Goal: Leave review/rating: Share an evaluation or opinion about a product, service, or content

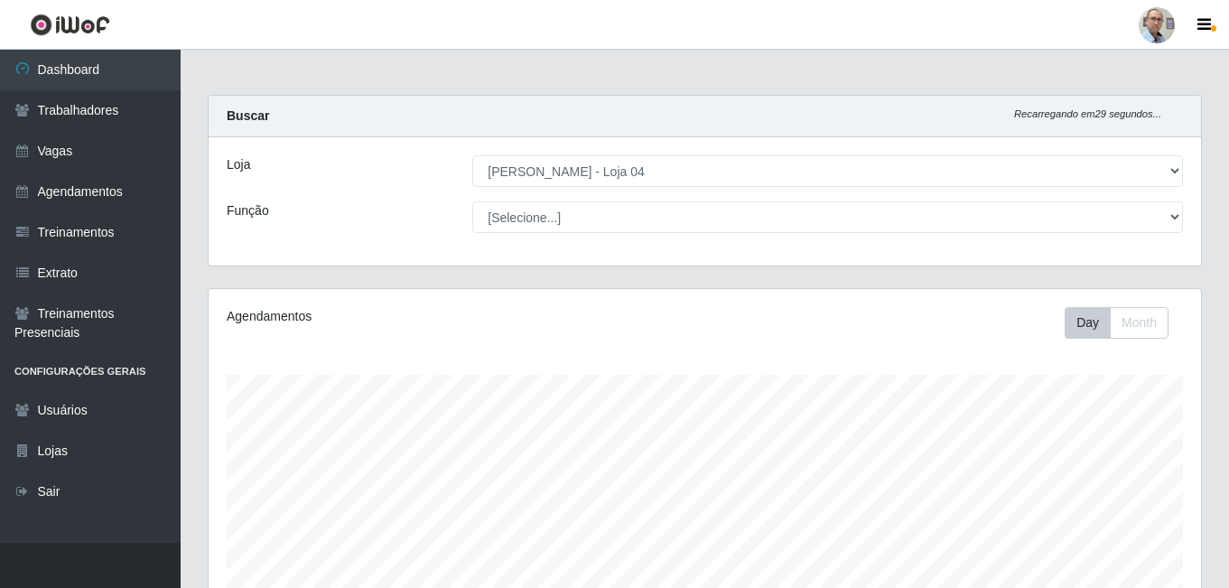
select select "251"
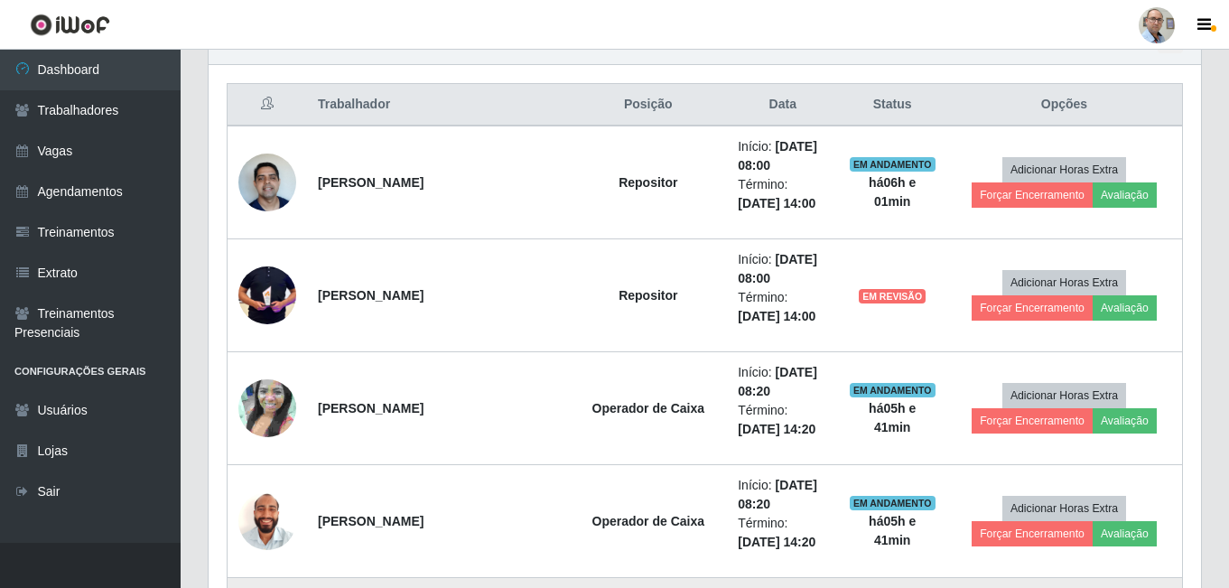
scroll to position [651, 0]
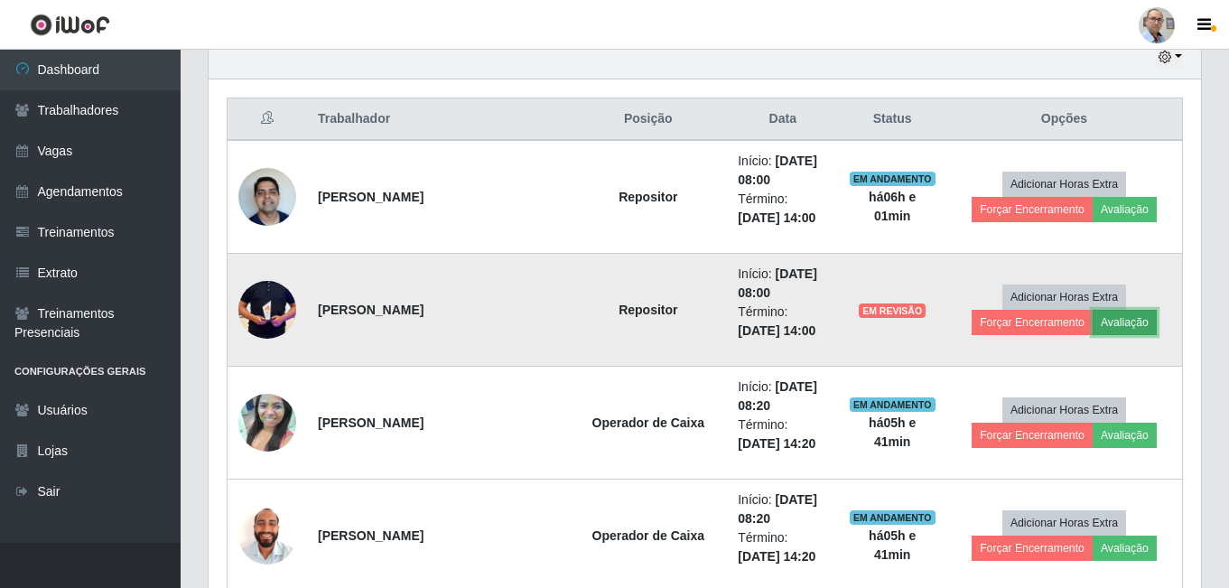
click at [1103, 322] on button "Avaliação" at bounding box center [1125, 322] width 64 height 25
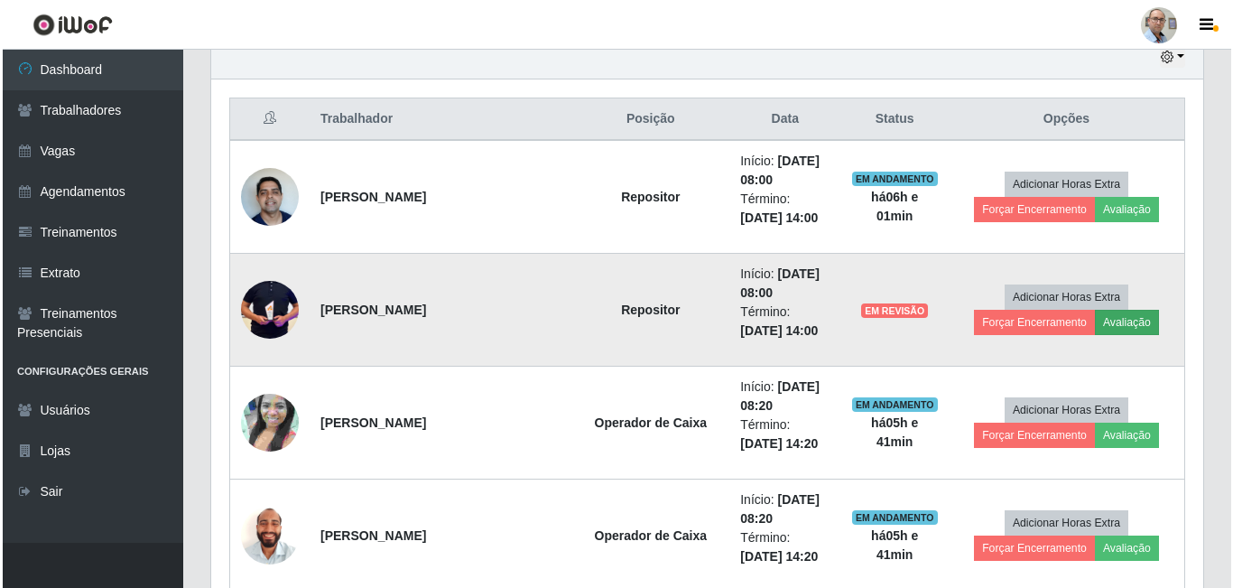
scroll to position [375, 983]
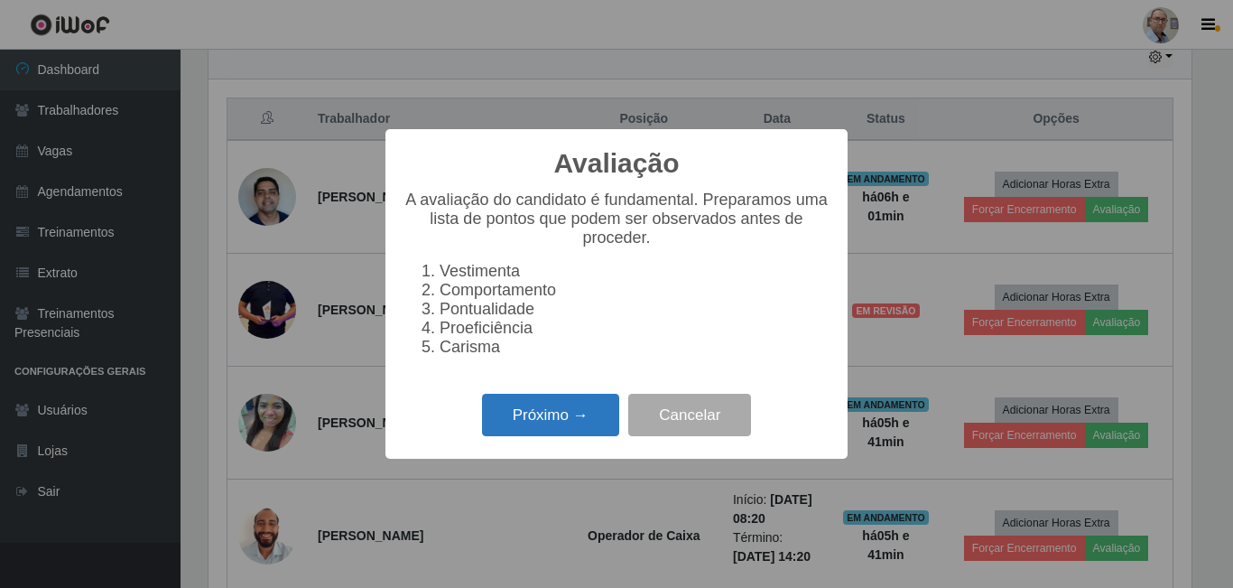
click at [569, 423] on button "Próximo →" at bounding box center [550, 415] width 137 height 42
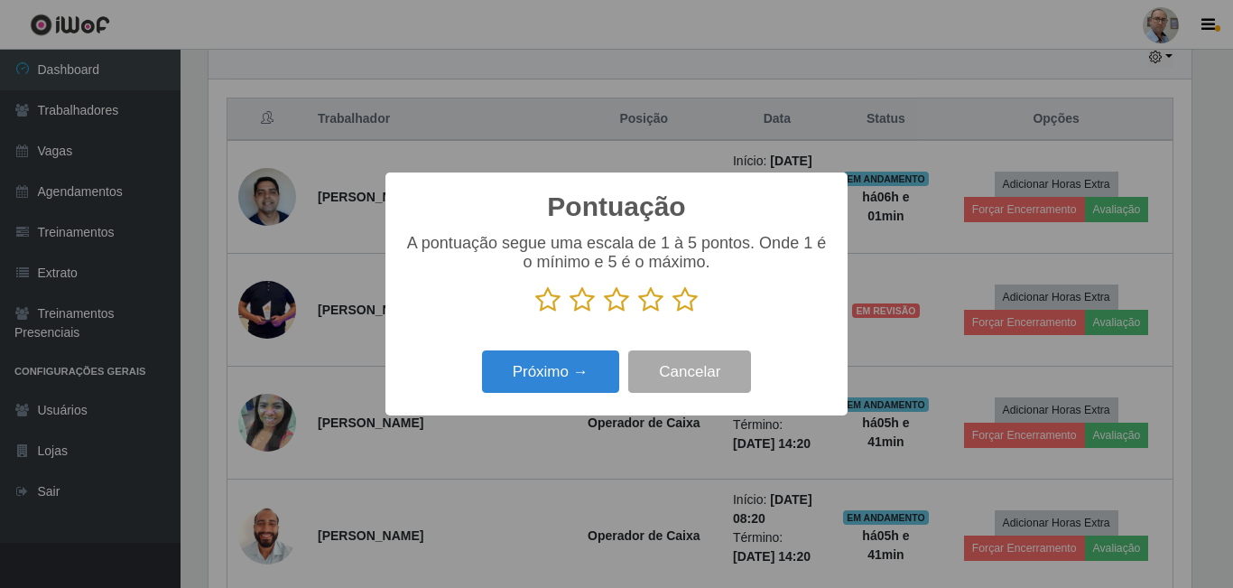
click at [666, 306] on p at bounding box center [617, 299] width 426 height 27
click at [656, 312] on icon at bounding box center [650, 299] width 25 height 27
click at [638, 313] on input "radio" at bounding box center [638, 313] width 0 height 0
click at [595, 383] on button "Próximo →" at bounding box center [550, 371] width 137 height 42
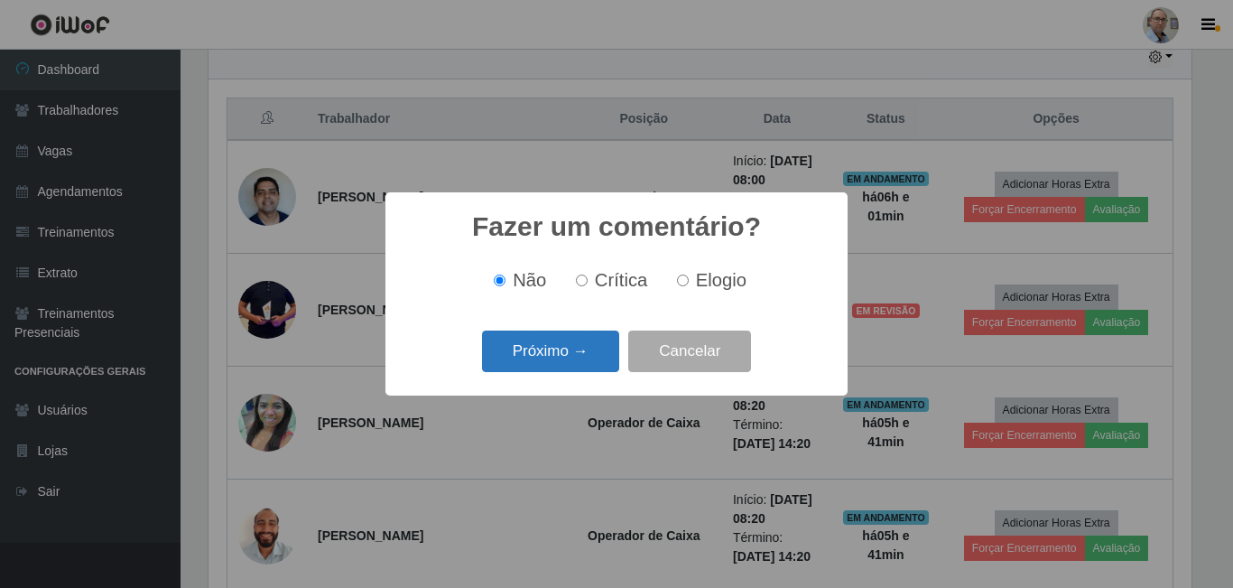
click at [592, 360] on button "Próximo →" at bounding box center [550, 351] width 137 height 42
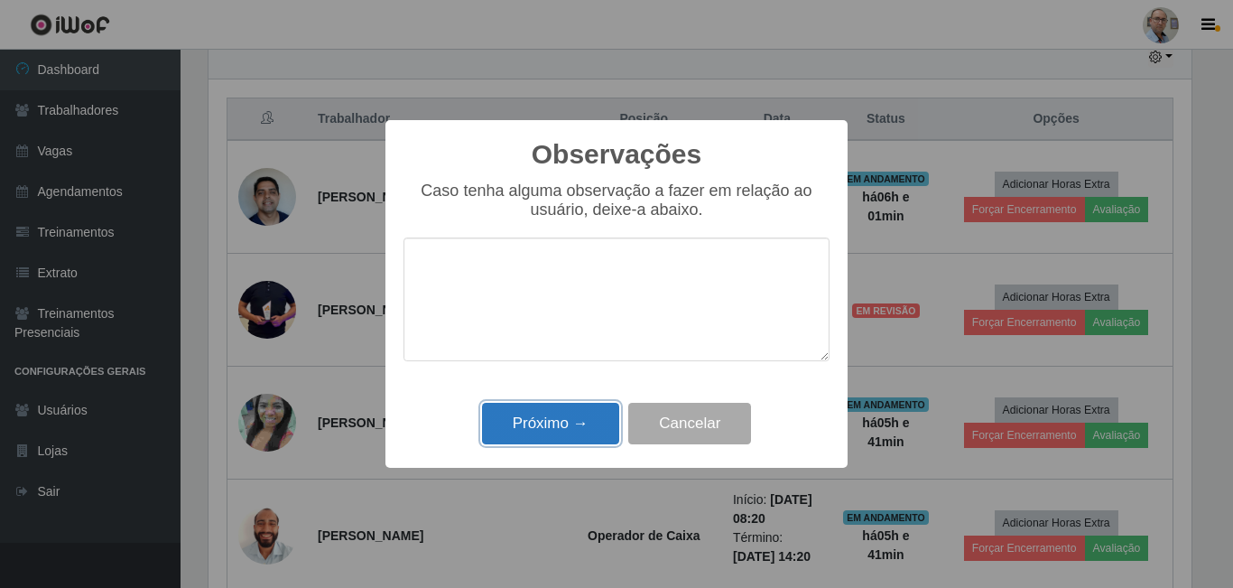
click at [581, 416] on button "Próximo →" at bounding box center [550, 424] width 137 height 42
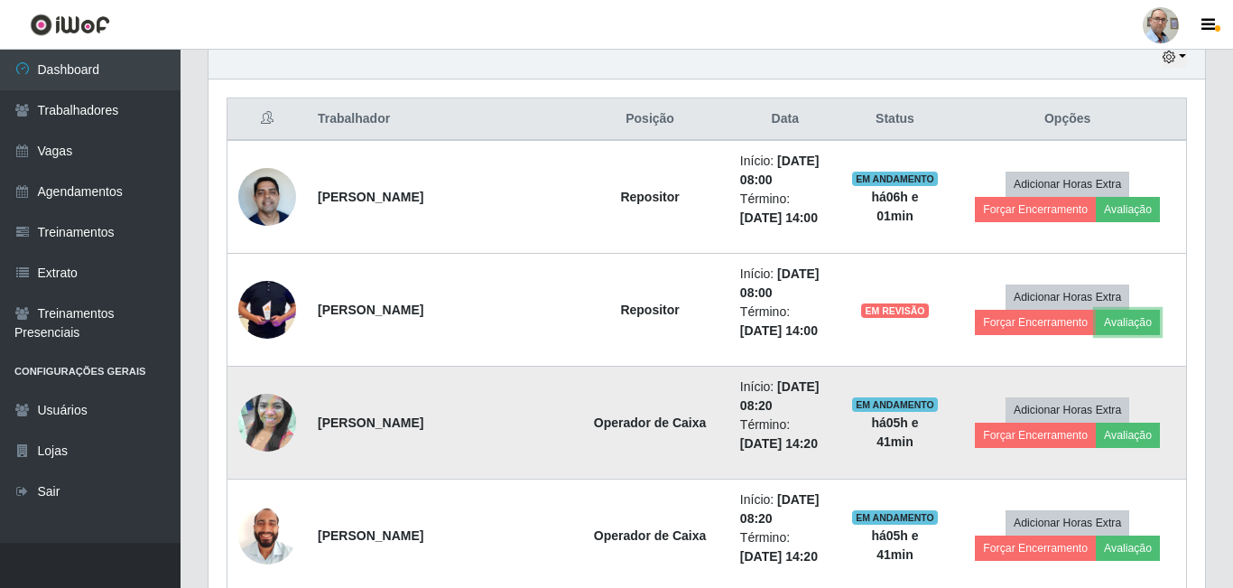
scroll to position [375, 992]
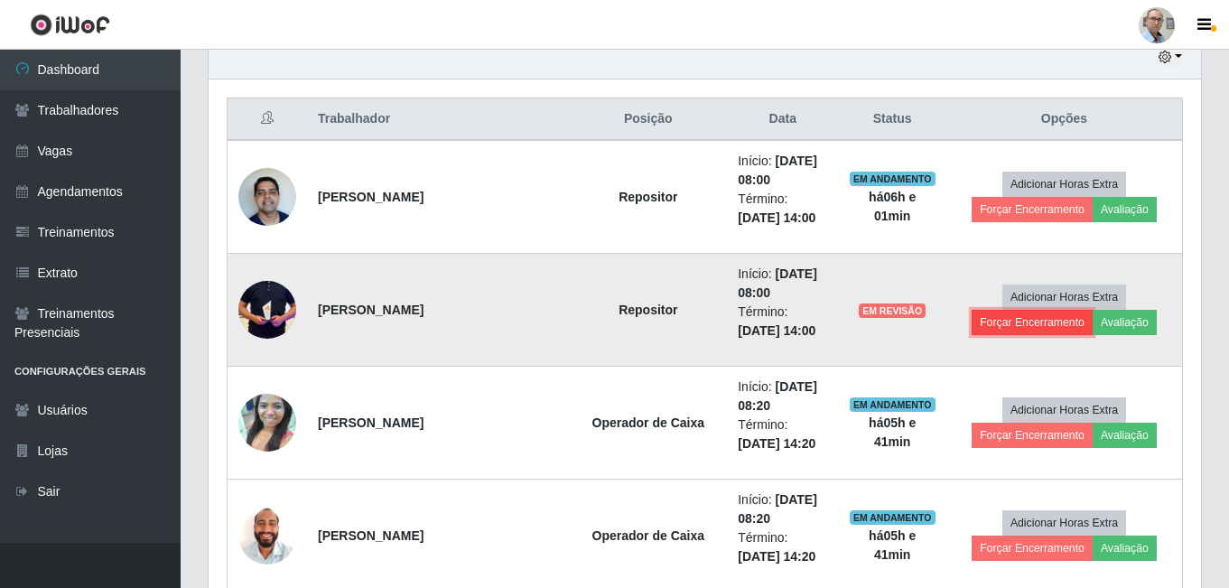
click at [1013, 321] on button "Forçar Encerramento" at bounding box center [1032, 322] width 121 height 25
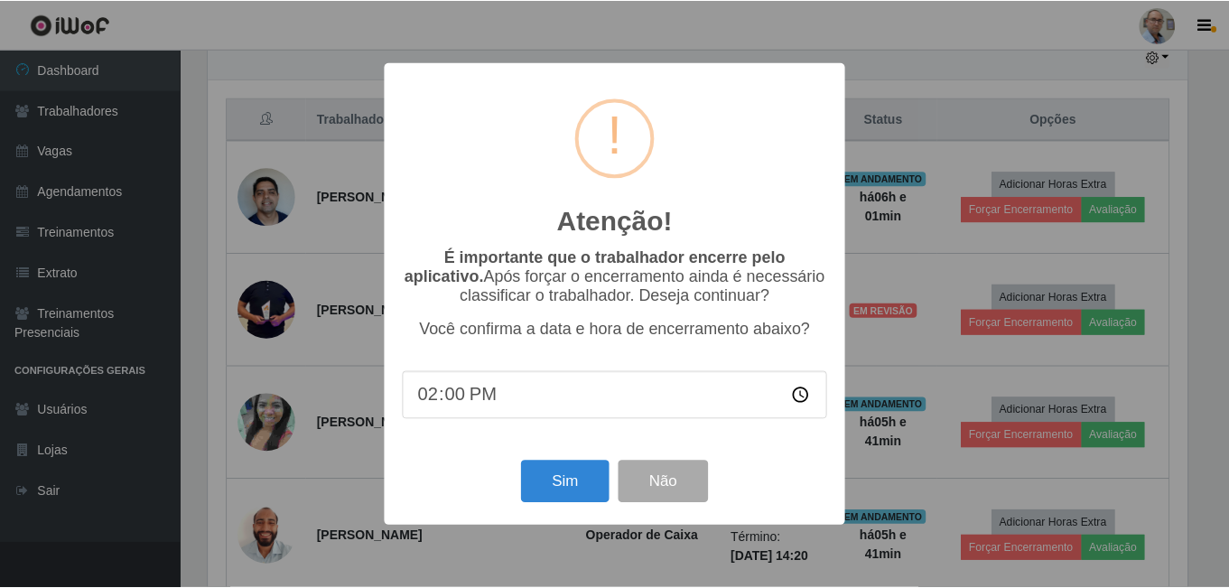
scroll to position [375, 983]
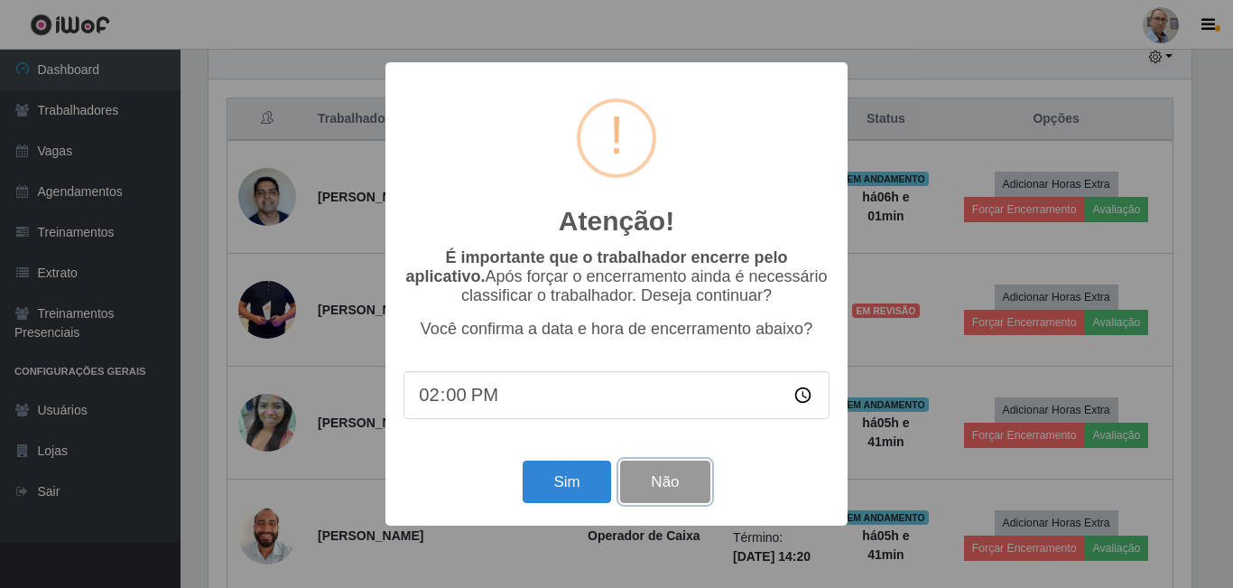
click at [687, 488] on button "Não" at bounding box center [664, 482] width 89 height 42
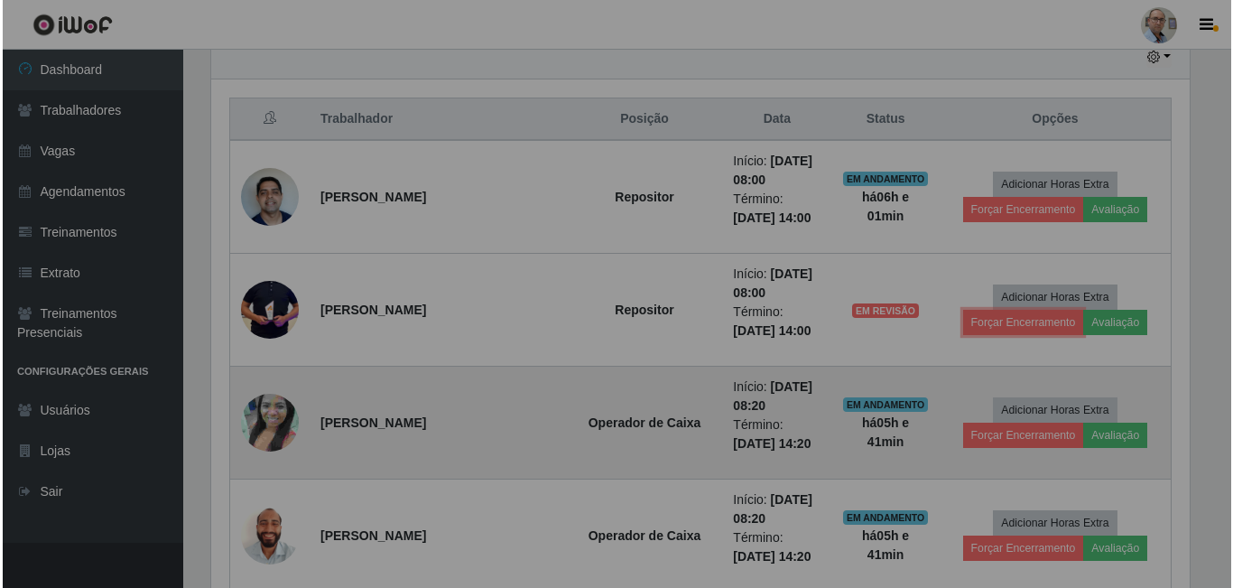
scroll to position [375, 992]
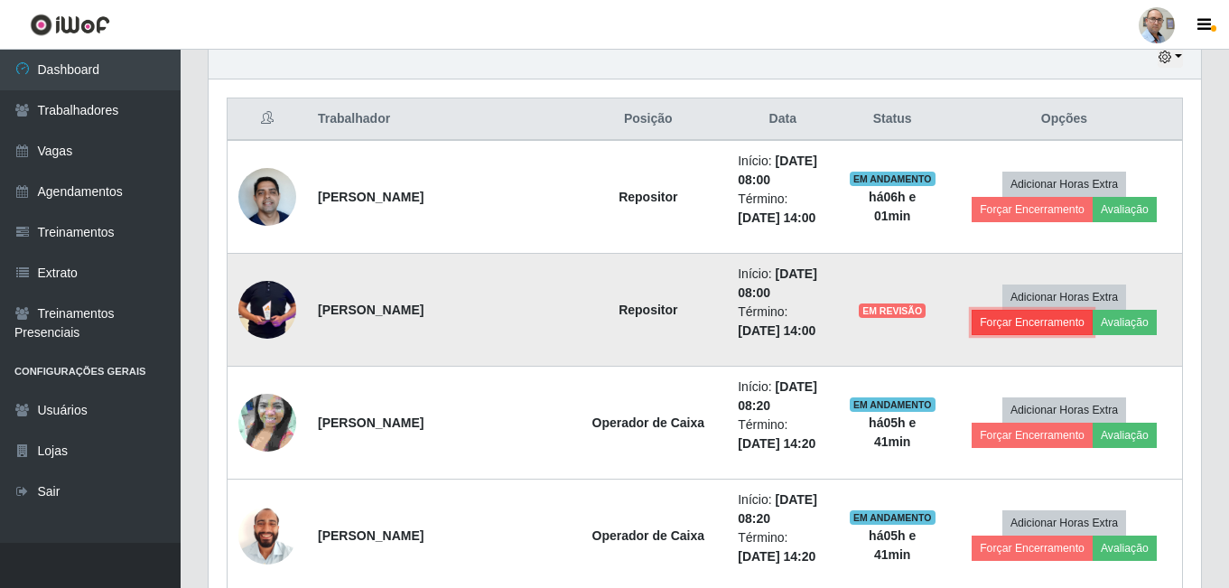
click at [1023, 325] on button "Forçar Encerramento" at bounding box center [1032, 322] width 121 height 25
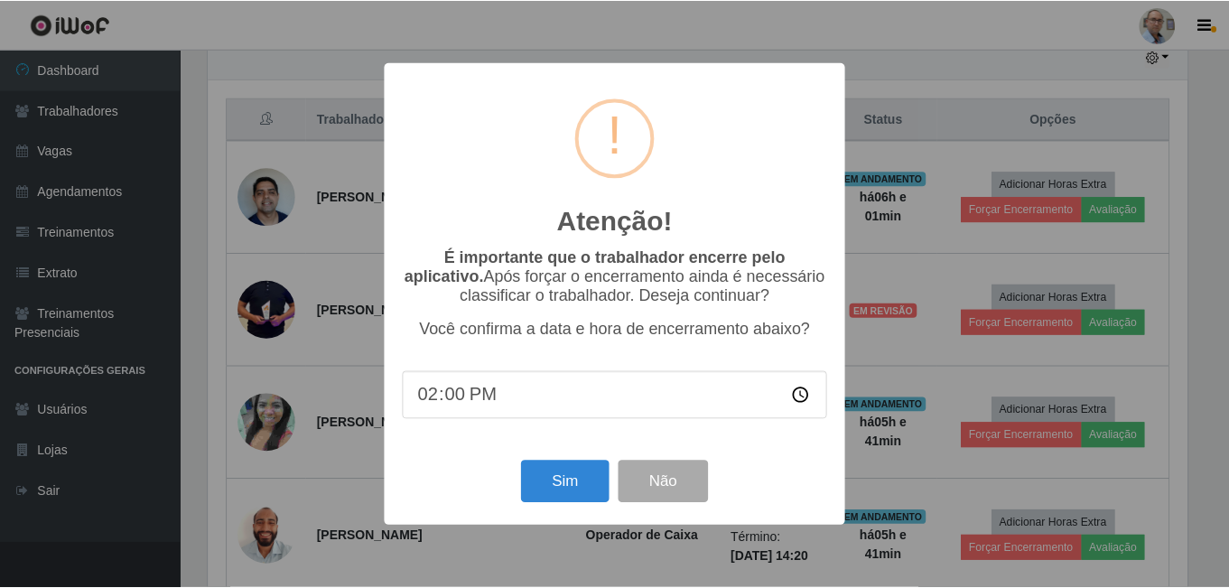
scroll to position [375, 983]
click at [574, 484] on button "Sim" at bounding box center [567, 482] width 88 height 42
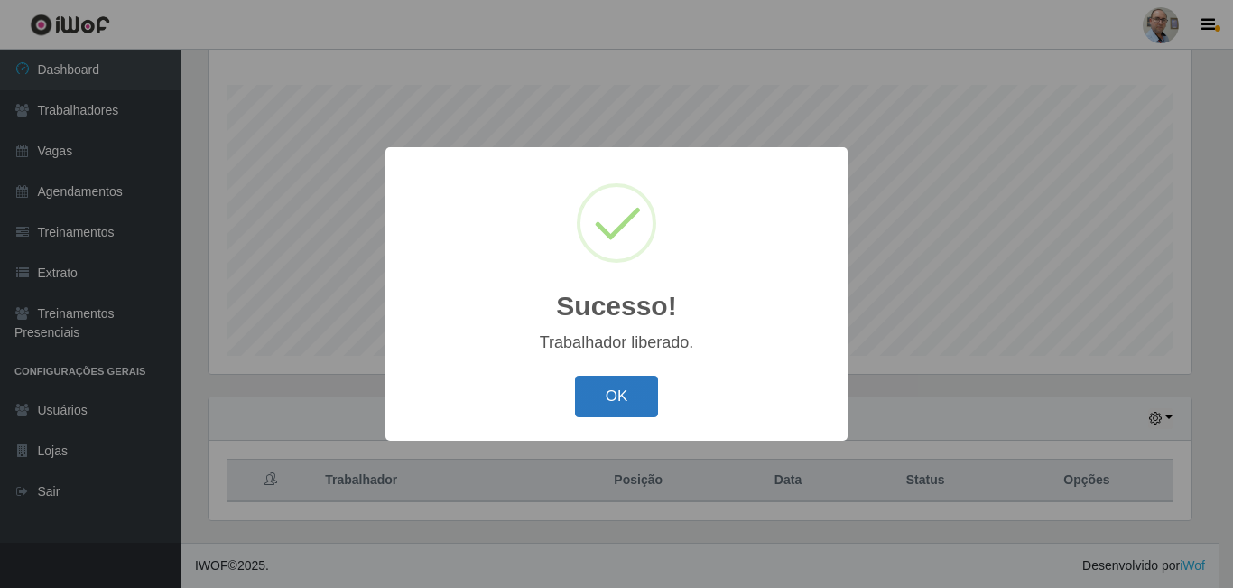
click at [628, 397] on button "OK" at bounding box center [617, 397] width 84 height 42
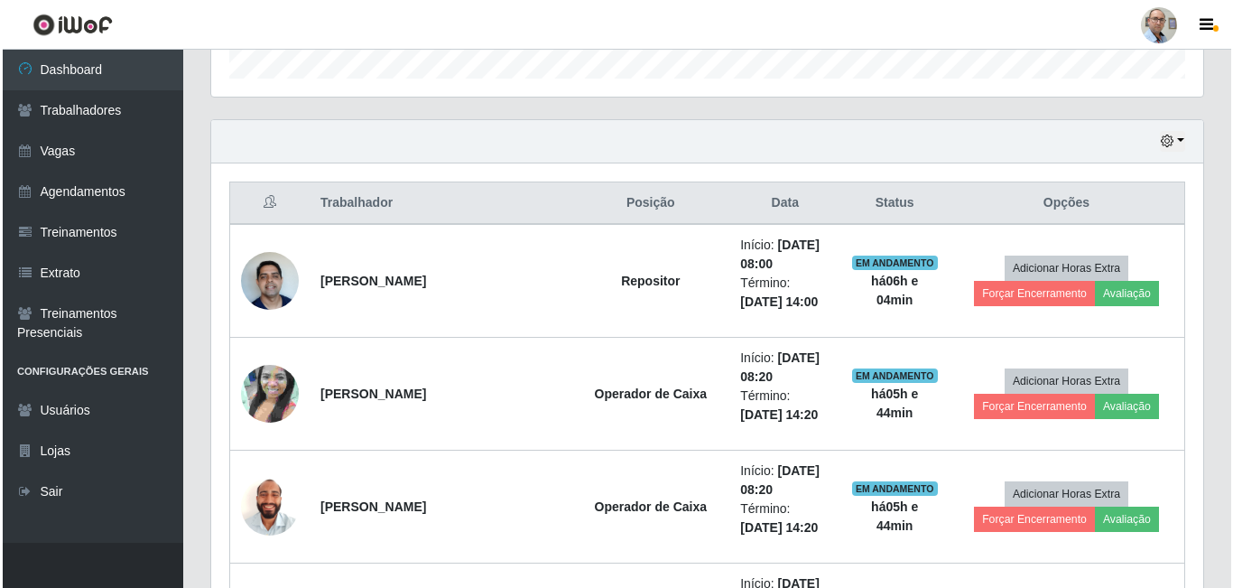
scroll to position [561, 0]
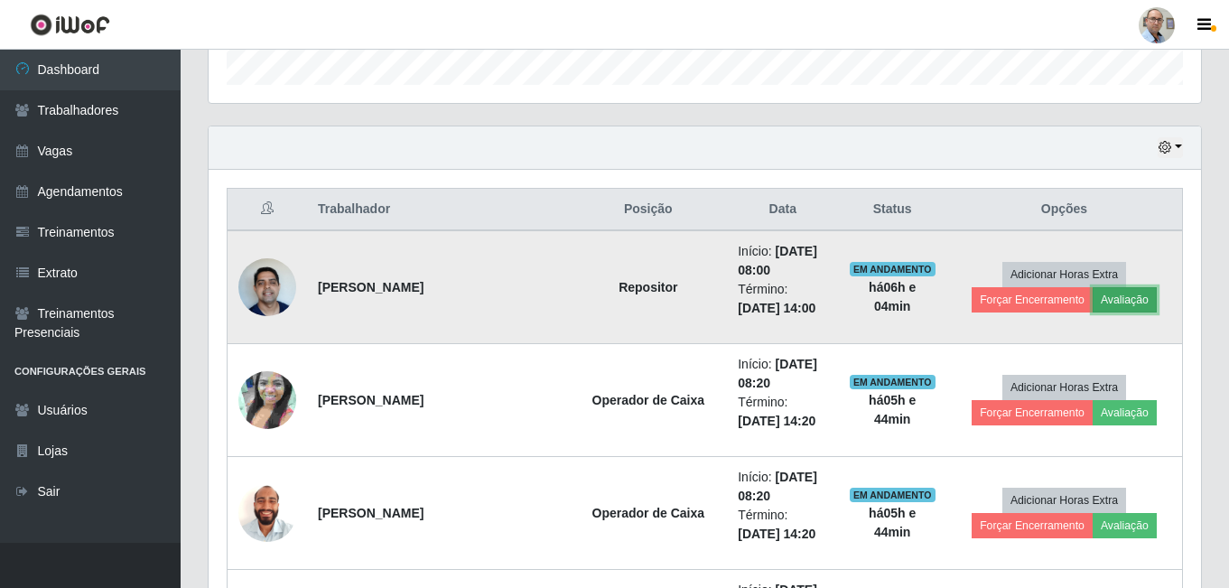
click at [1093, 298] on button "Avaliação" at bounding box center [1125, 299] width 64 height 25
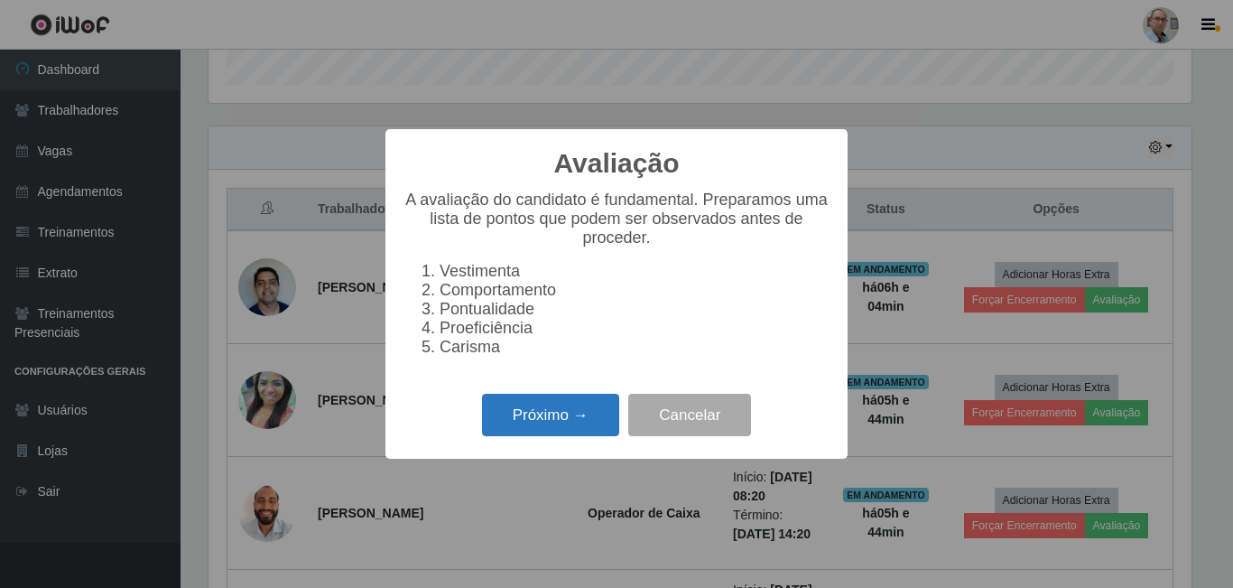
click at [540, 421] on button "Próximo →" at bounding box center [550, 415] width 137 height 42
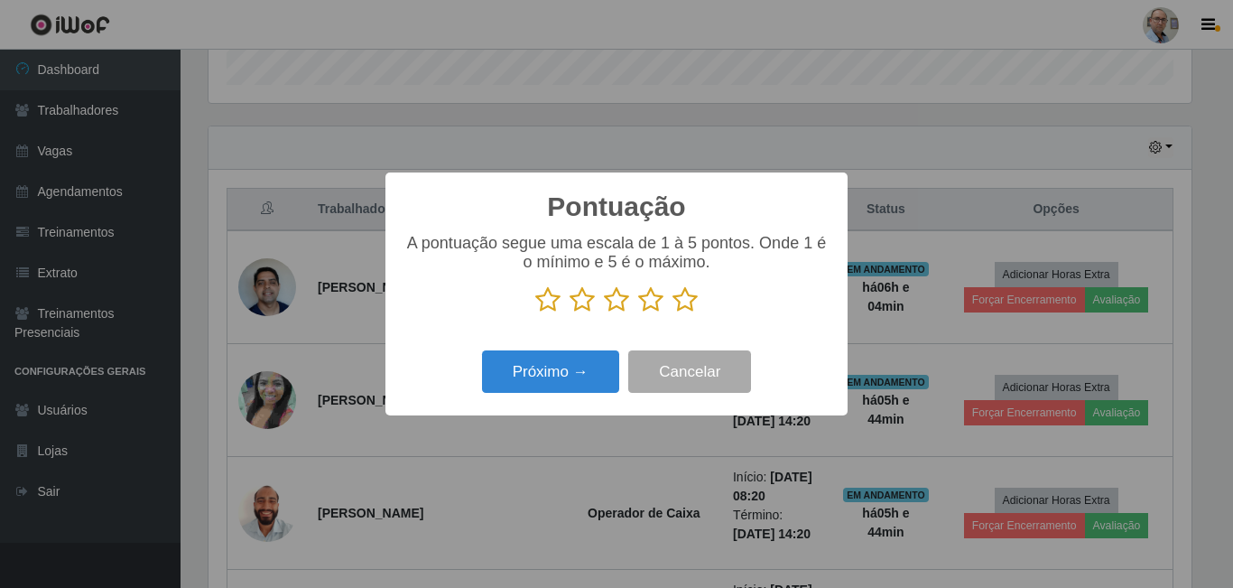
click at [684, 304] on icon at bounding box center [685, 299] width 25 height 27
click at [673, 313] on input "radio" at bounding box center [673, 313] width 0 height 0
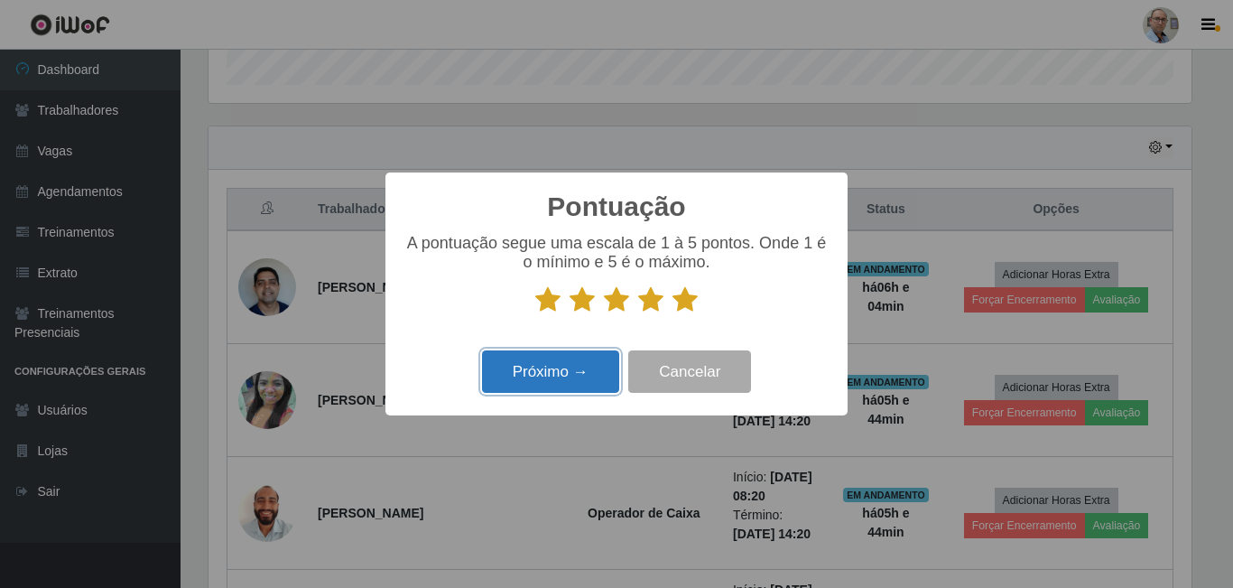
click at [554, 387] on button "Próximo →" at bounding box center [550, 371] width 137 height 42
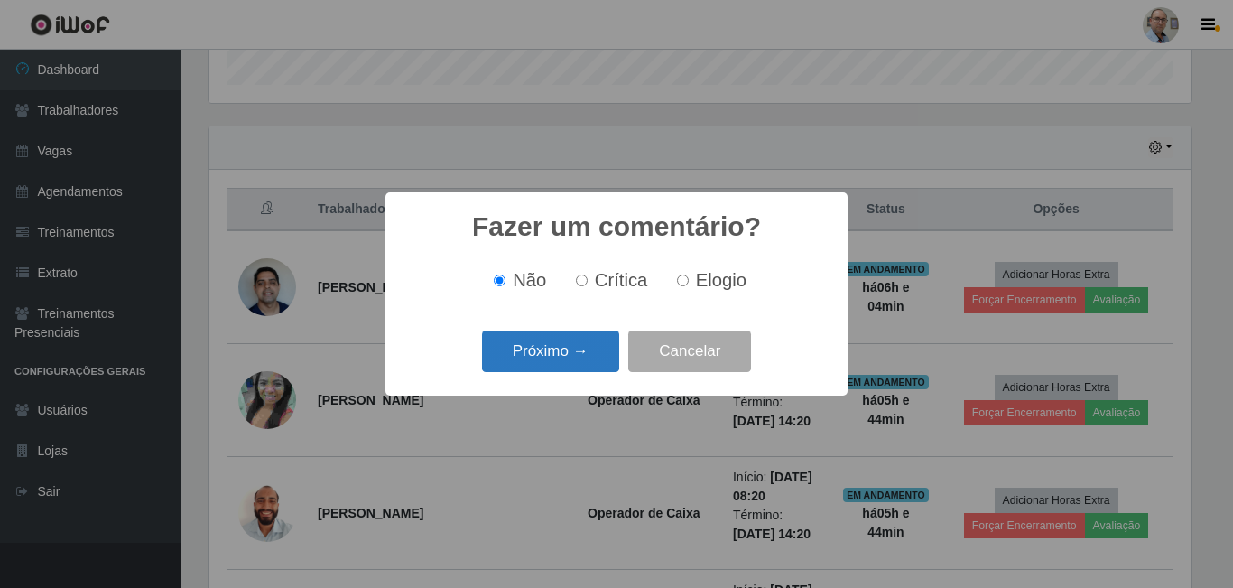
click at [567, 365] on button "Próximo →" at bounding box center [550, 351] width 137 height 42
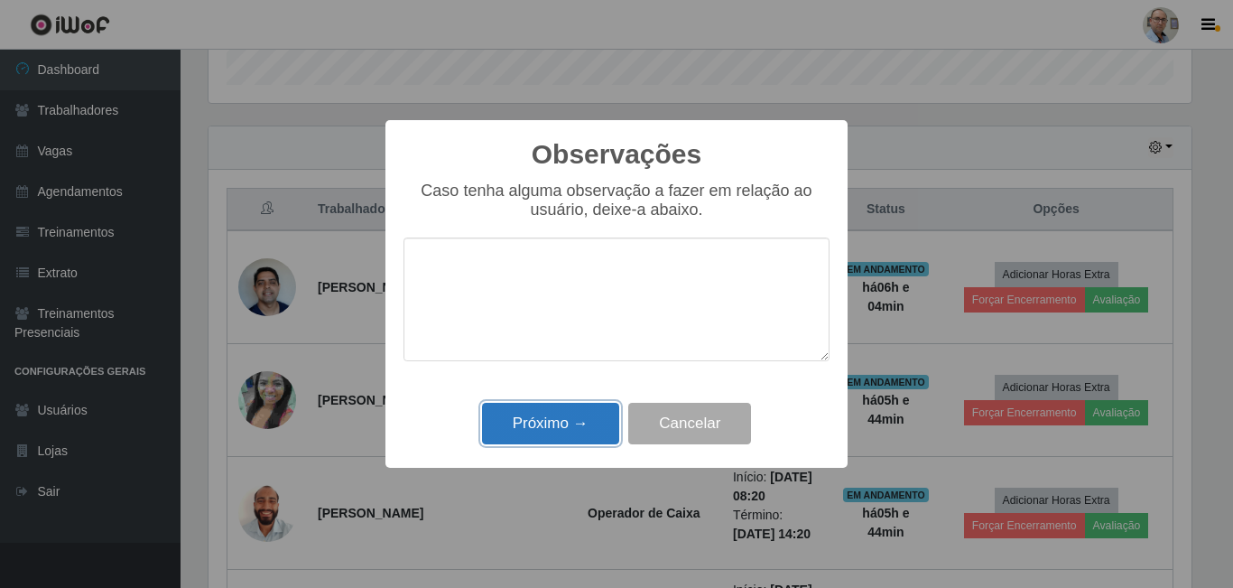
click at [560, 420] on button "Próximo →" at bounding box center [550, 424] width 137 height 42
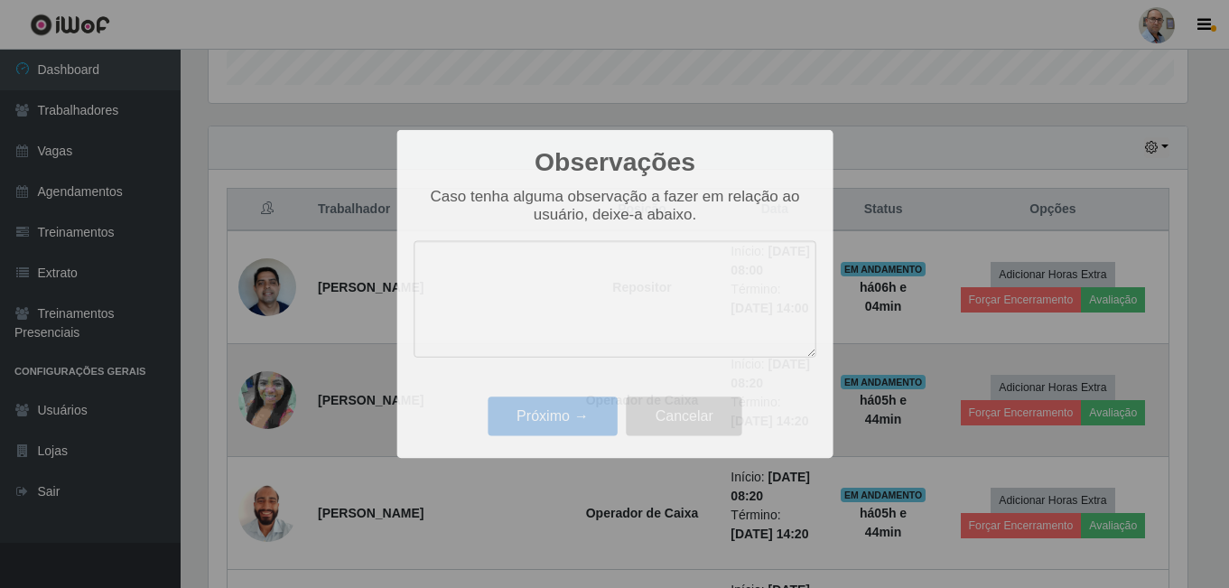
scroll to position [375, 992]
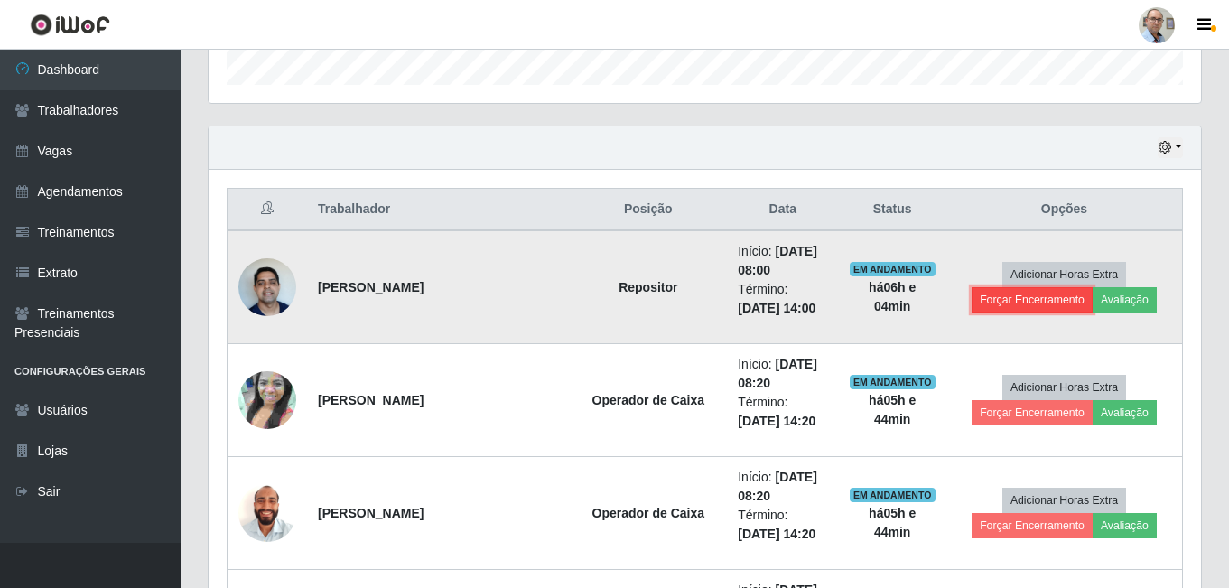
click at [1038, 296] on button "Forçar Encerramento" at bounding box center [1032, 299] width 121 height 25
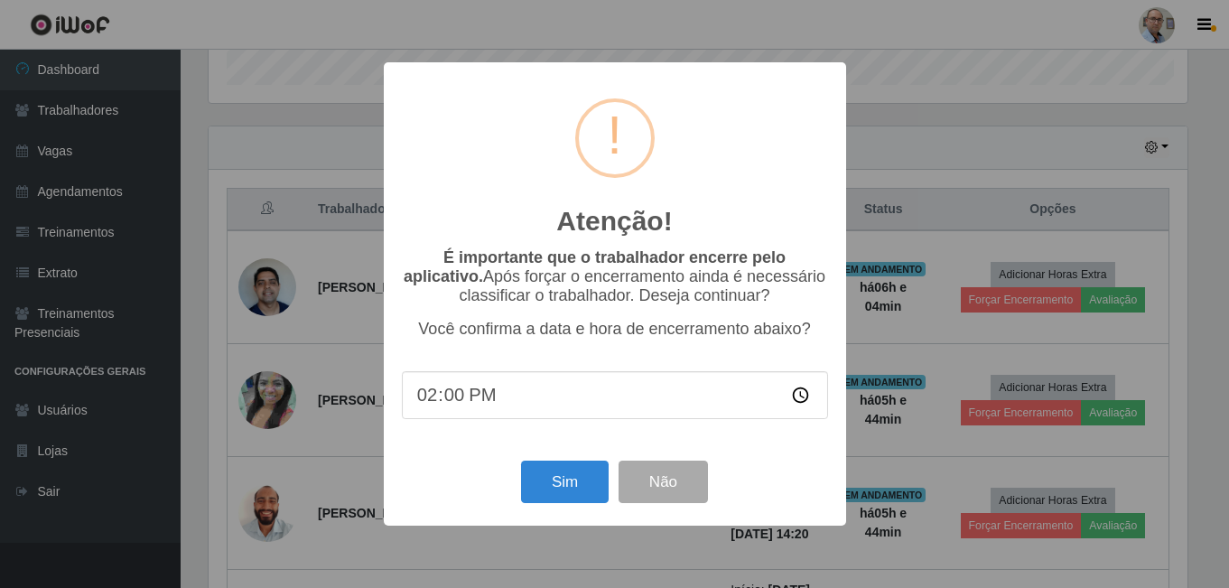
scroll to position [375, 983]
click at [594, 496] on button "Sim" at bounding box center [567, 482] width 88 height 42
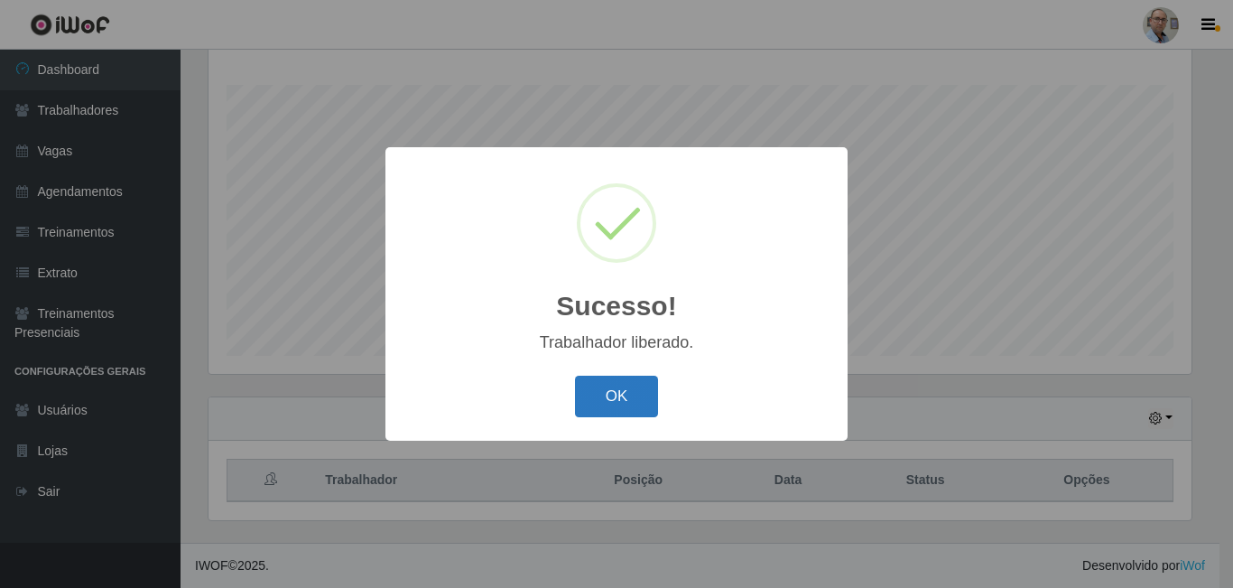
click at [628, 386] on button "OK" at bounding box center [617, 397] width 84 height 42
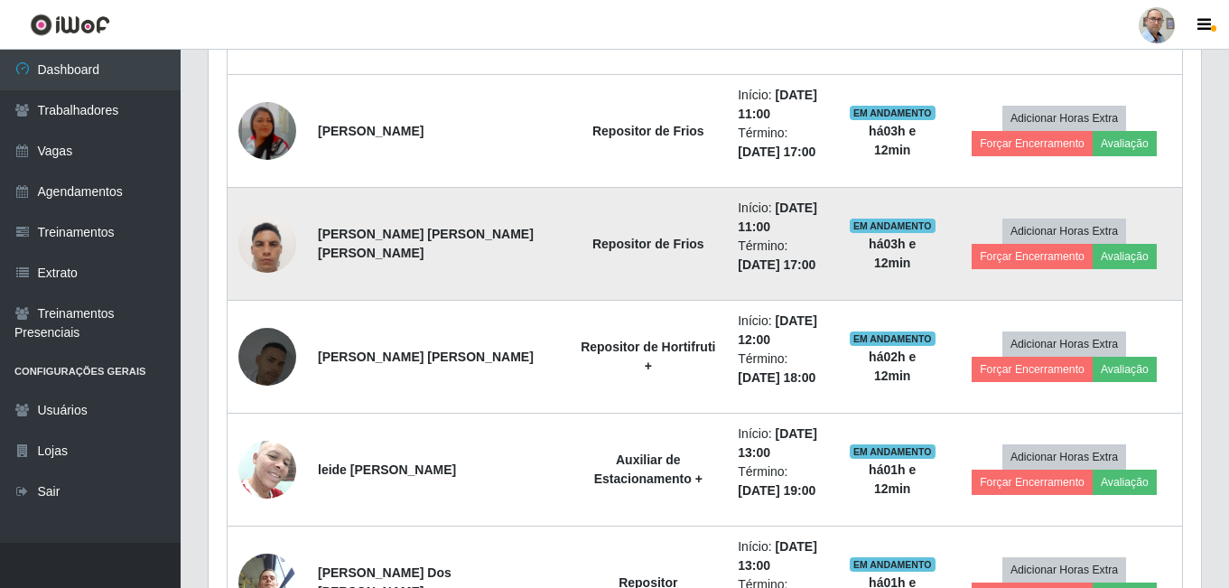
scroll to position [1464, 0]
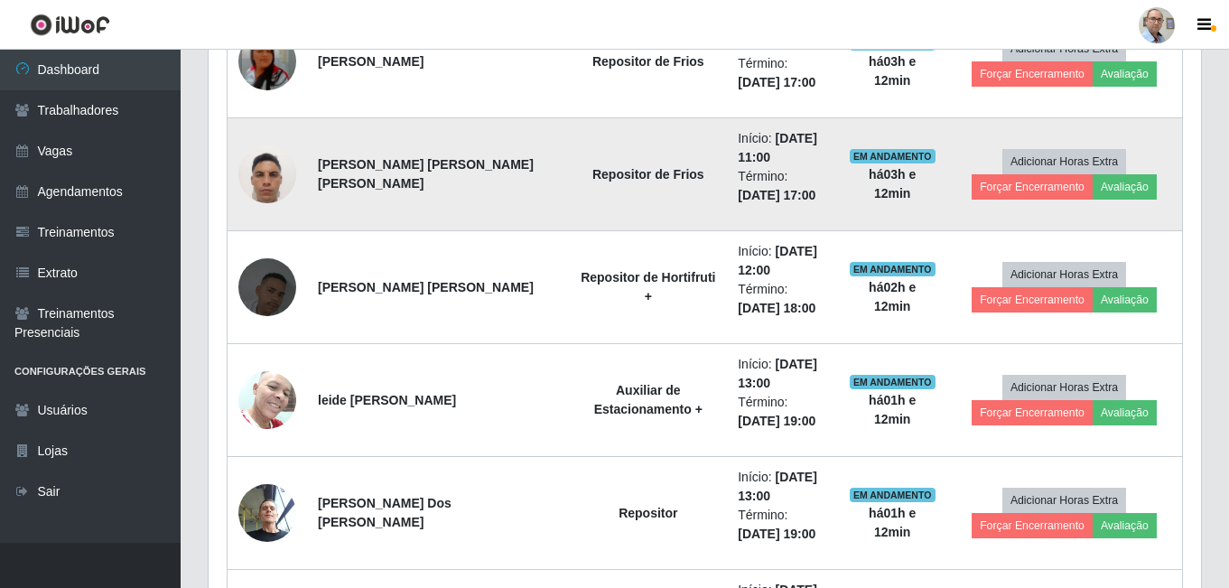
click at [257, 181] on img at bounding box center [267, 173] width 58 height 77
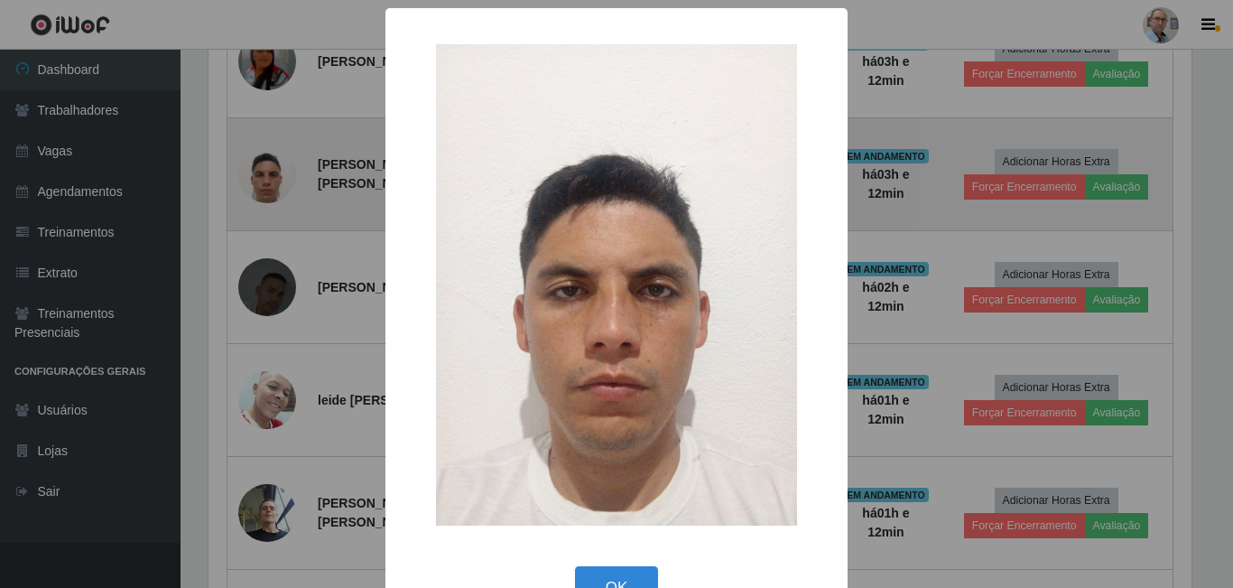
click at [257, 181] on div "× OK Cancel" at bounding box center [616, 294] width 1233 height 588
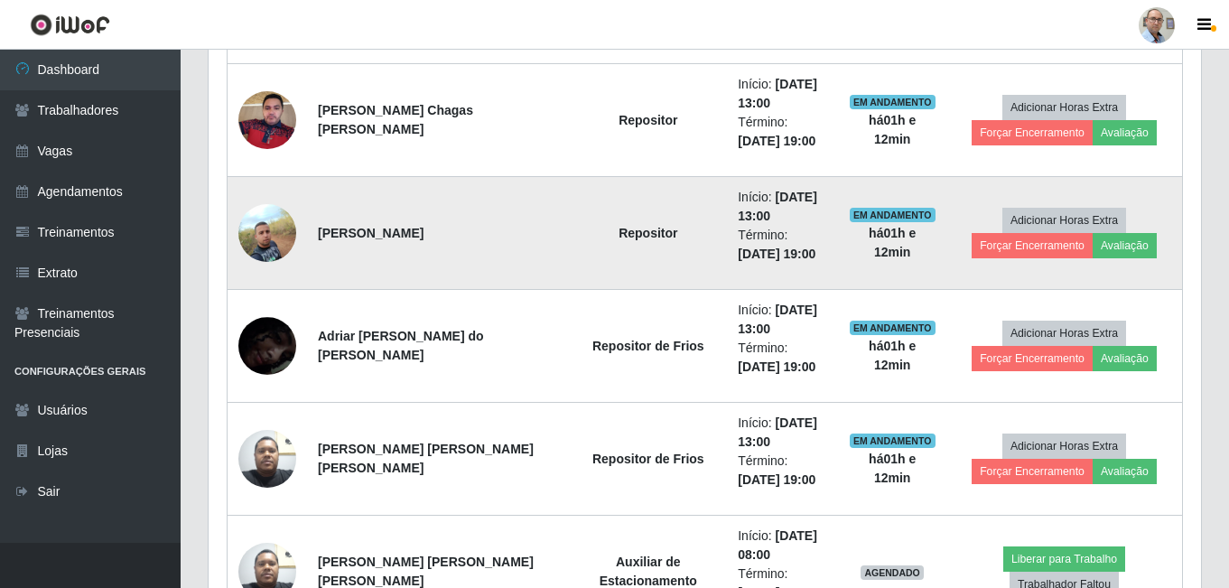
scroll to position [2276, 0]
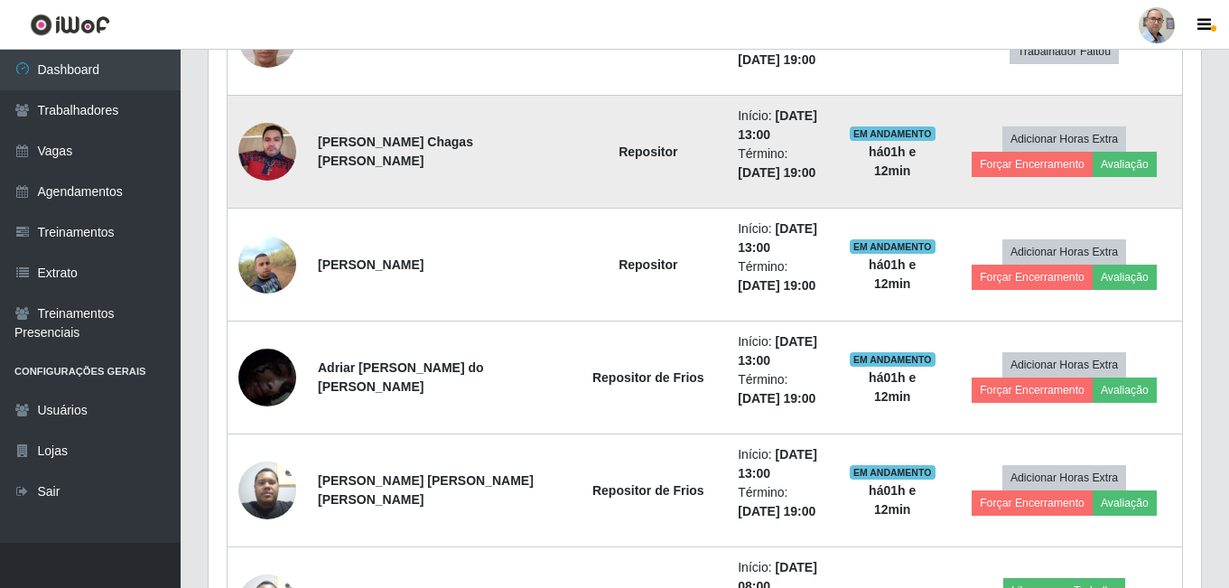
click at [255, 156] on img at bounding box center [267, 151] width 58 height 77
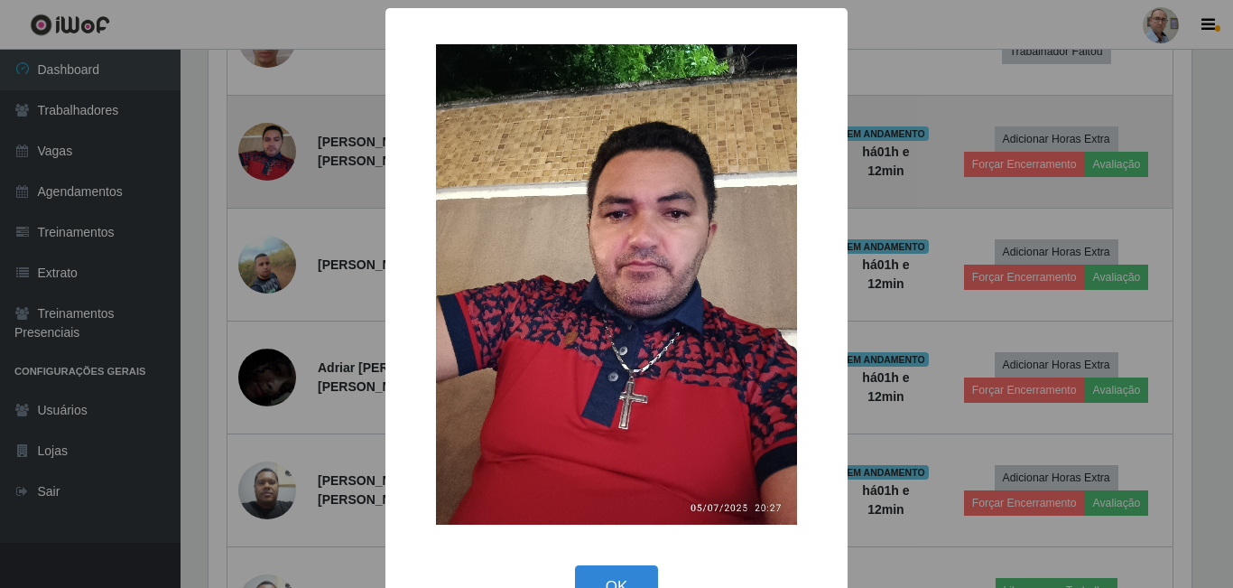
click at [255, 156] on div "× OK Cancel" at bounding box center [616, 294] width 1233 height 588
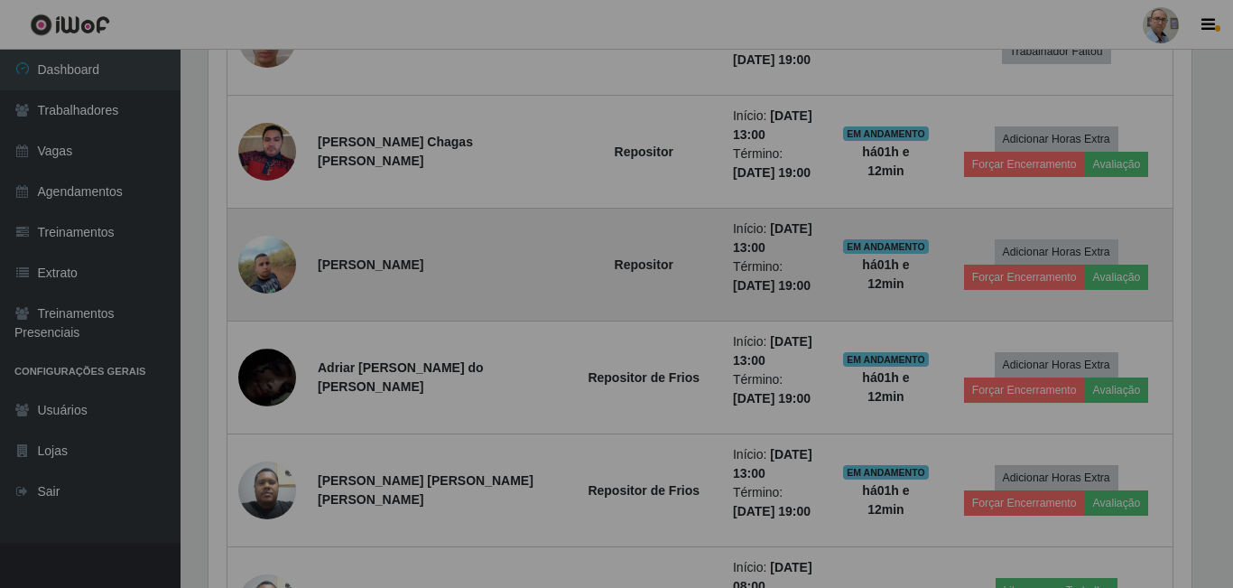
scroll to position [375, 992]
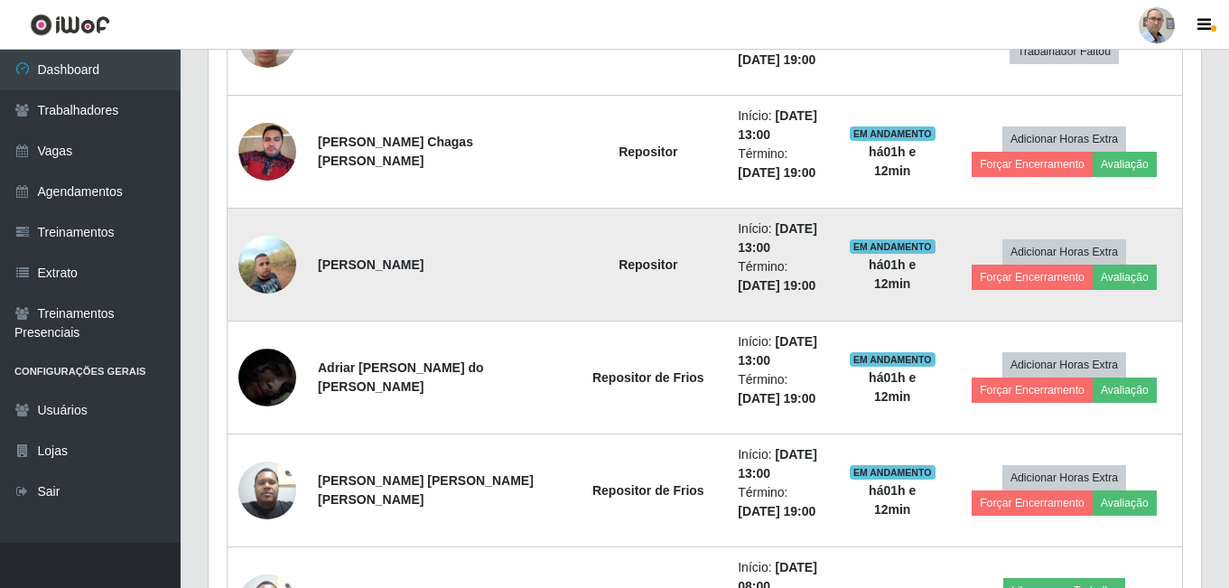
click at [267, 260] on img at bounding box center [267, 265] width 58 height 58
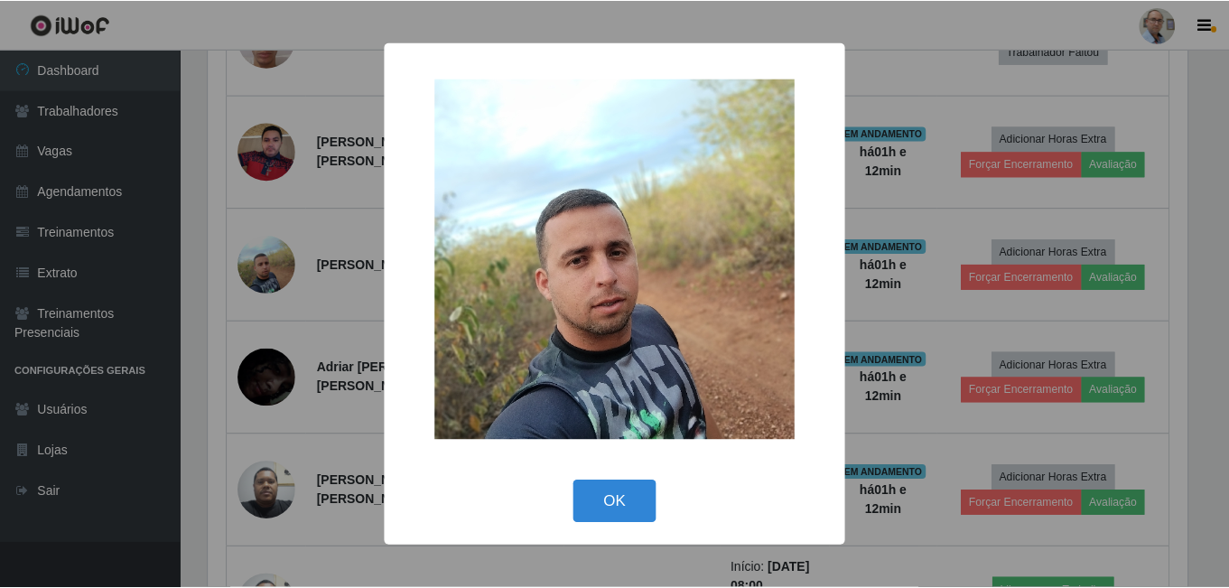
scroll to position [375, 983]
click at [268, 260] on div "× OK Cancel" at bounding box center [616, 294] width 1233 height 588
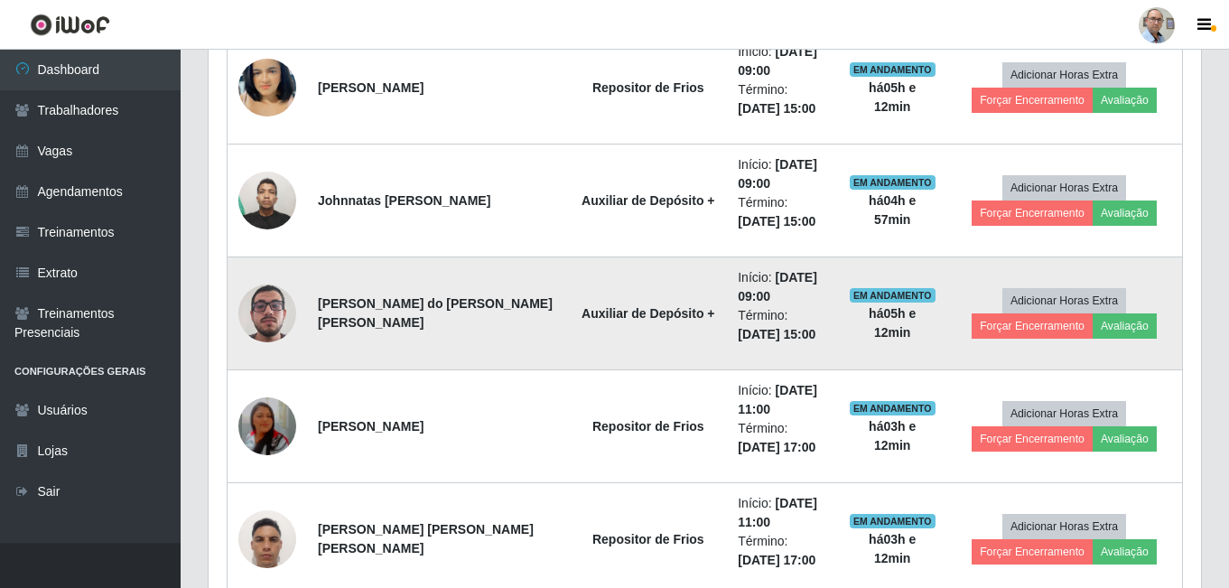
scroll to position [1103, 0]
